Goal: Information Seeking & Learning: Learn about a topic

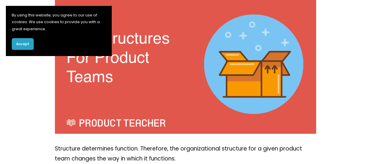
click at [149, 88] on div at bounding box center [186, 65] width 262 height 138
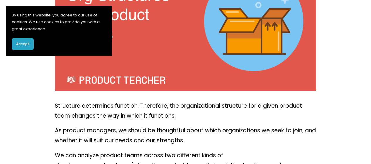
scroll to position [206, 0]
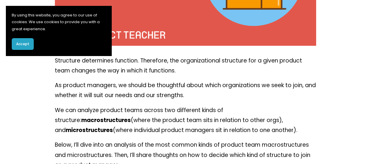
click at [149, 88] on p "As product managers, we should be thoughtful about which organizations we seek …" at bounding box center [186, 90] width 262 height 20
click at [29, 42] on button "Accept" at bounding box center [23, 44] width 22 height 12
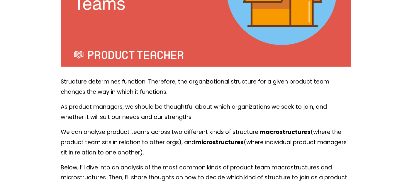
drag, startPoint x: 218, startPoint y: 7, endPoint x: 201, endPoint y: 121, distance: 115.3
click at [201, 121] on p "As product managers, we should be thoughtful about which organizations we seek …" at bounding box center [206, 112] width 291 height 21
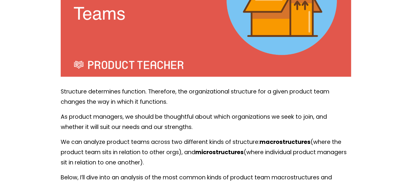
scroll to position [261, 0]
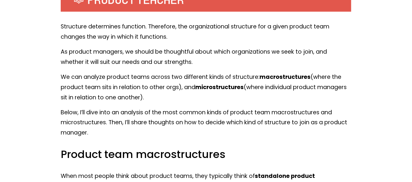
click at [271, 53] on p "As product managers, we should be thoughtful about which organizations we seek …" at bounding box center [206, 57] width 291 height 21
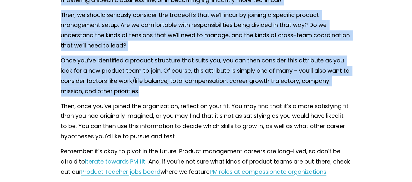
scroll to position [3327, 0]
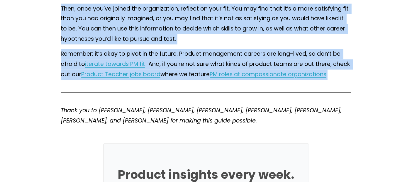
drag, startPoint x: 62, startPoint y: 73, endPoint x: 270, endPoint y: 96, distance: 209.1
copy div "Loremip dolo sitametconsecte Adipi eli sedd eiusmo temp in utlab et doloremagna…"
